Goal: Find specific page/section

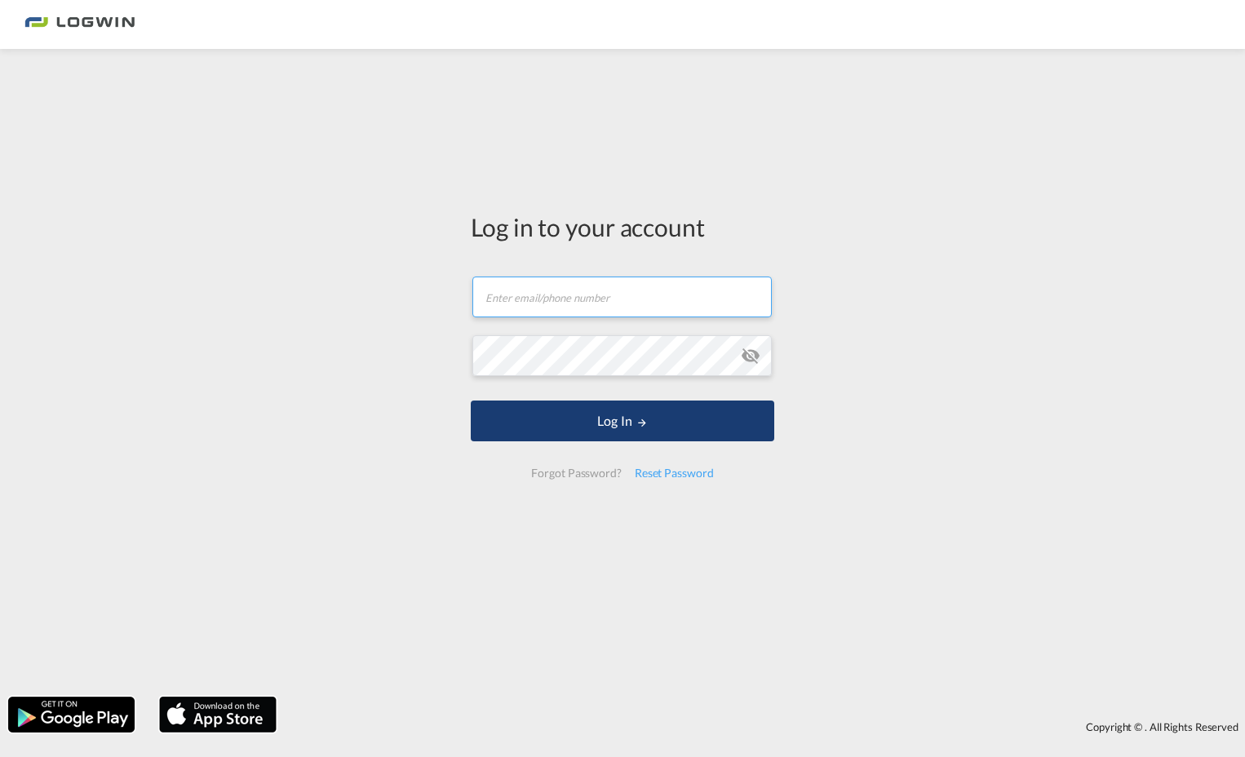
type input "[EMAIL_ADDRESS][DOMAIN_NAME]"
click at [628, 416] on button "Log In" at bounding box center [623, 421] width 304 height 41
